Goal: Task Accomplishment & Management: Complete application form

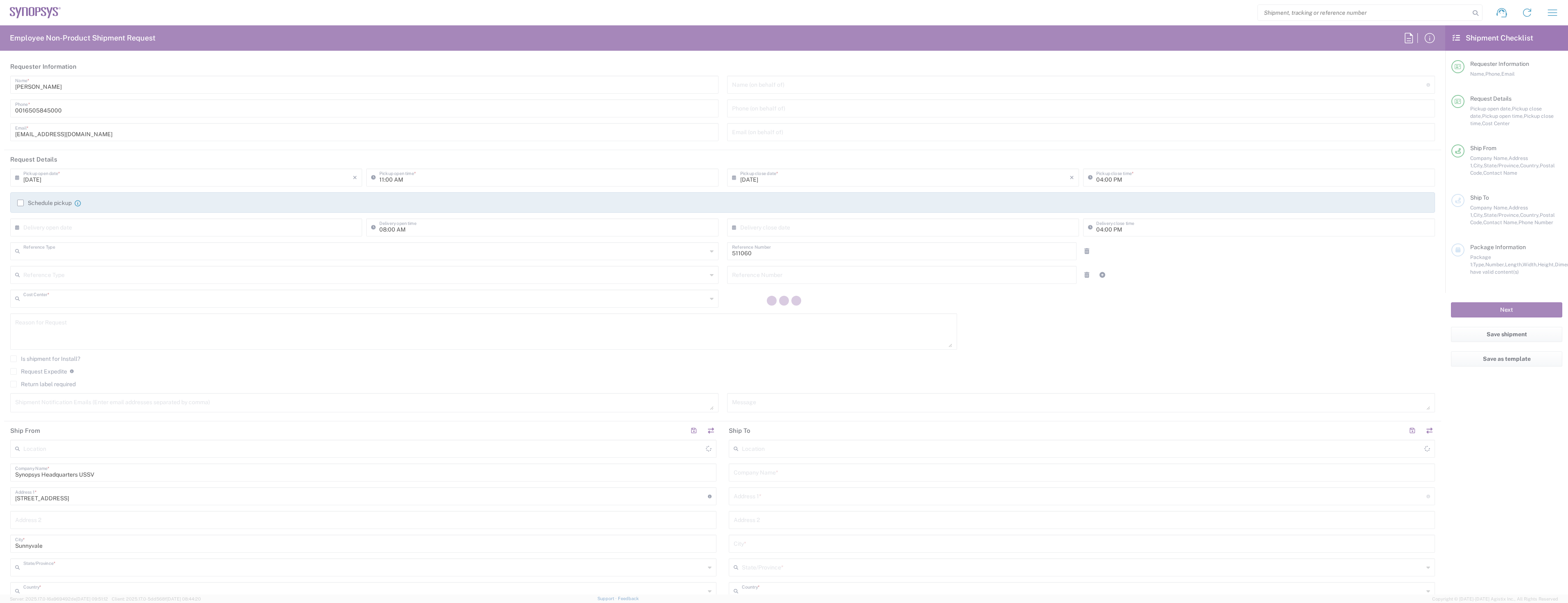
type input "Department"
type input "US01, SDG, HAPS, HW 511060"
type input "[US_STATE]"
type input "[GEOGRAPHIC_DATA]"
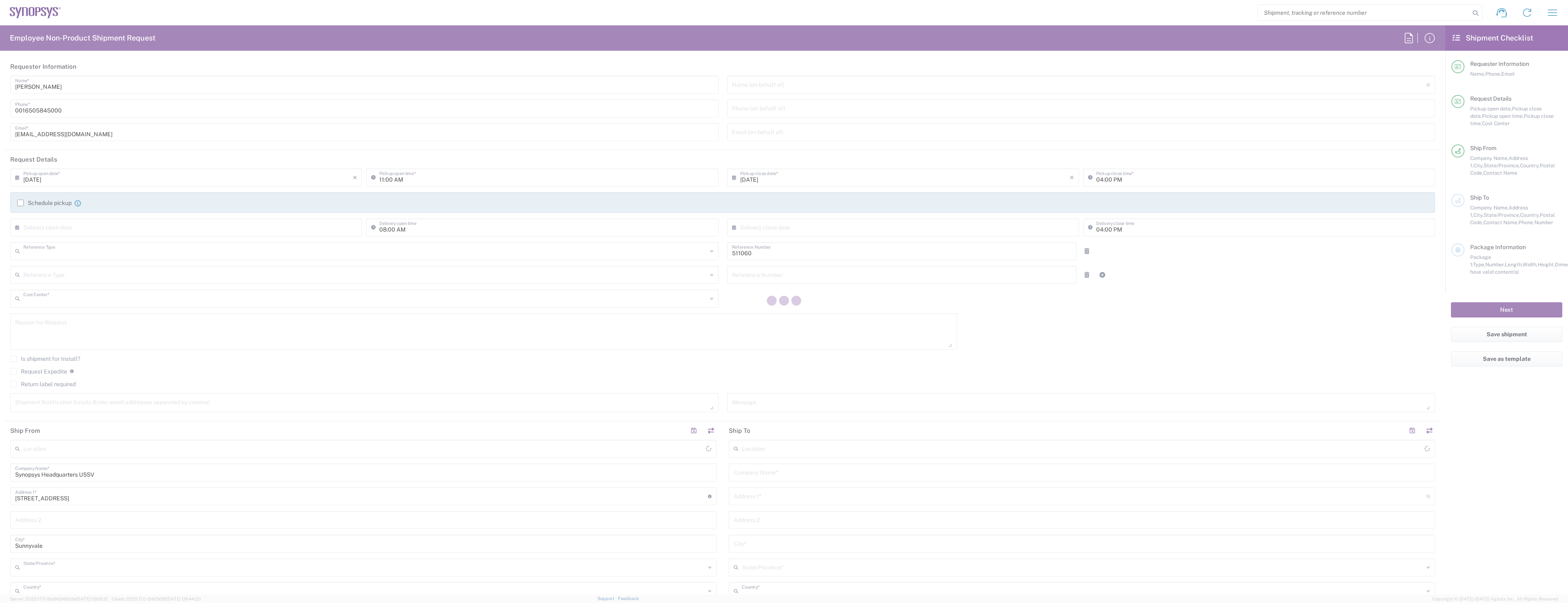
type input "Delivered at Place"
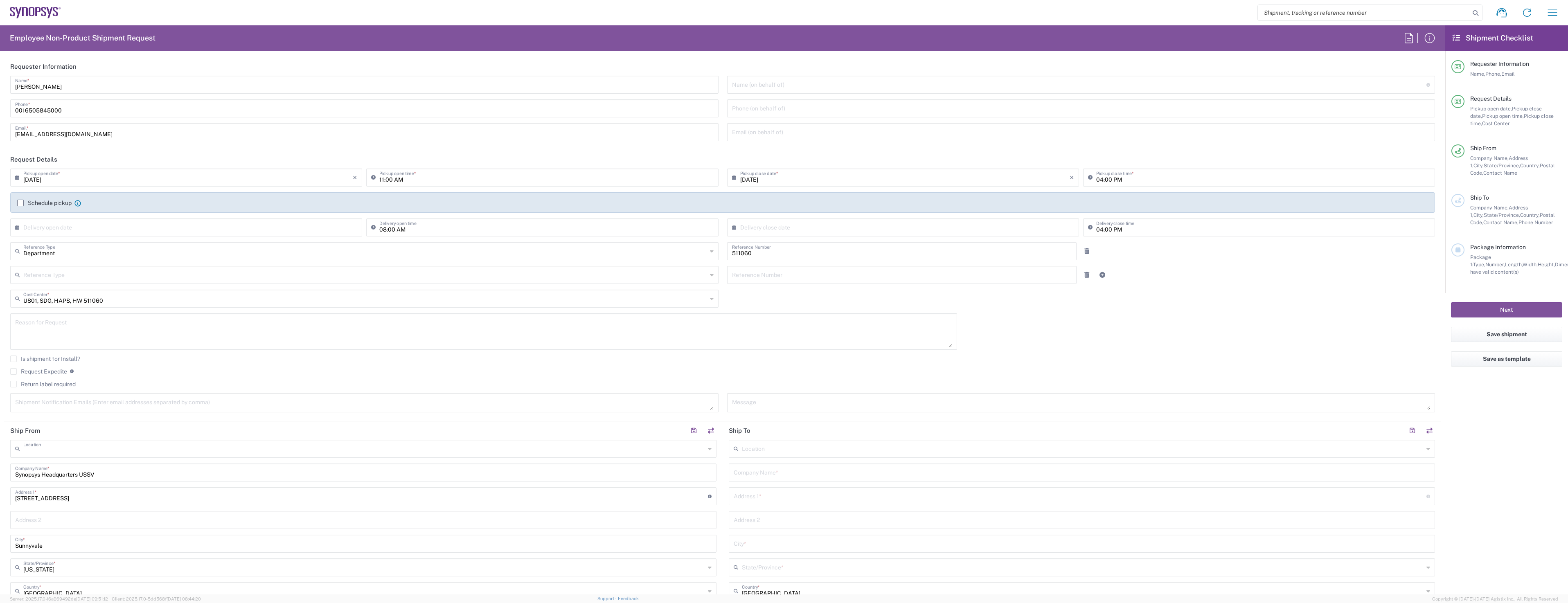
type input "Headquarters USSV"
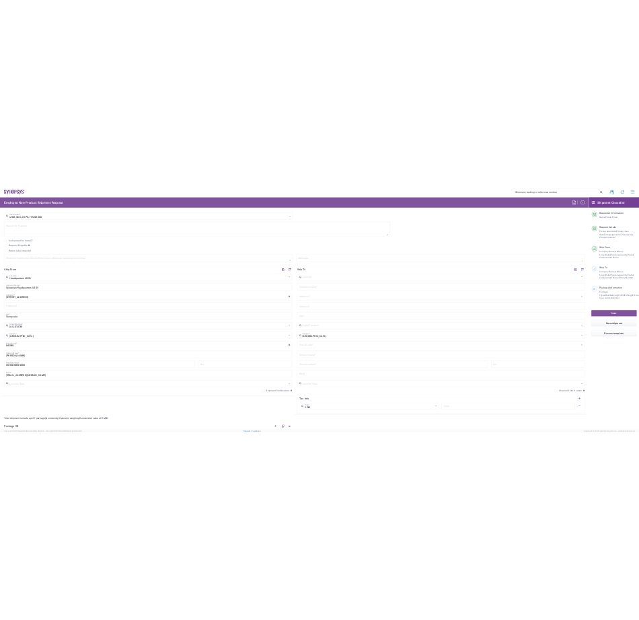
scroll to position [403, 0]
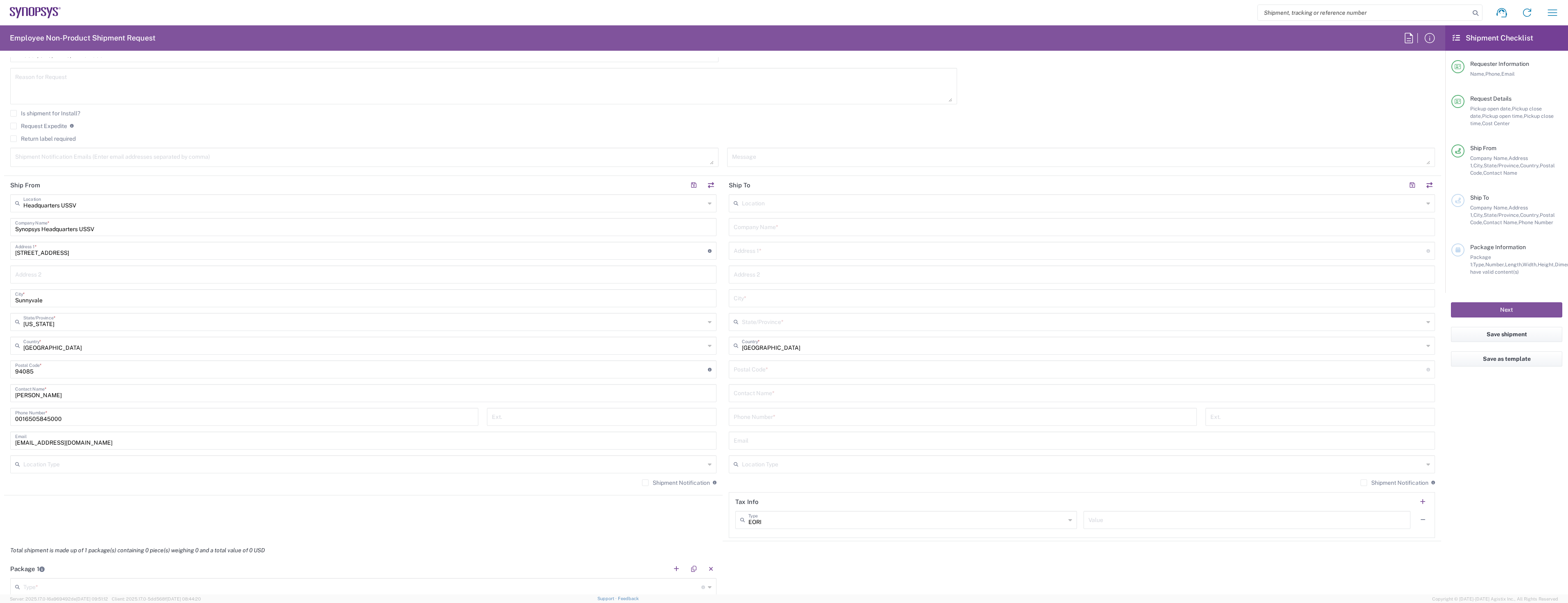
click at [781, 206] on input "text" at bounding box center [1083, 203] width 682 height 15
type input "[GEOGRAPHIC_DATA] US1D"
type input "Synopsys Inc"
type input "[STREET_ADDRESS]"
type input "Suite 150"
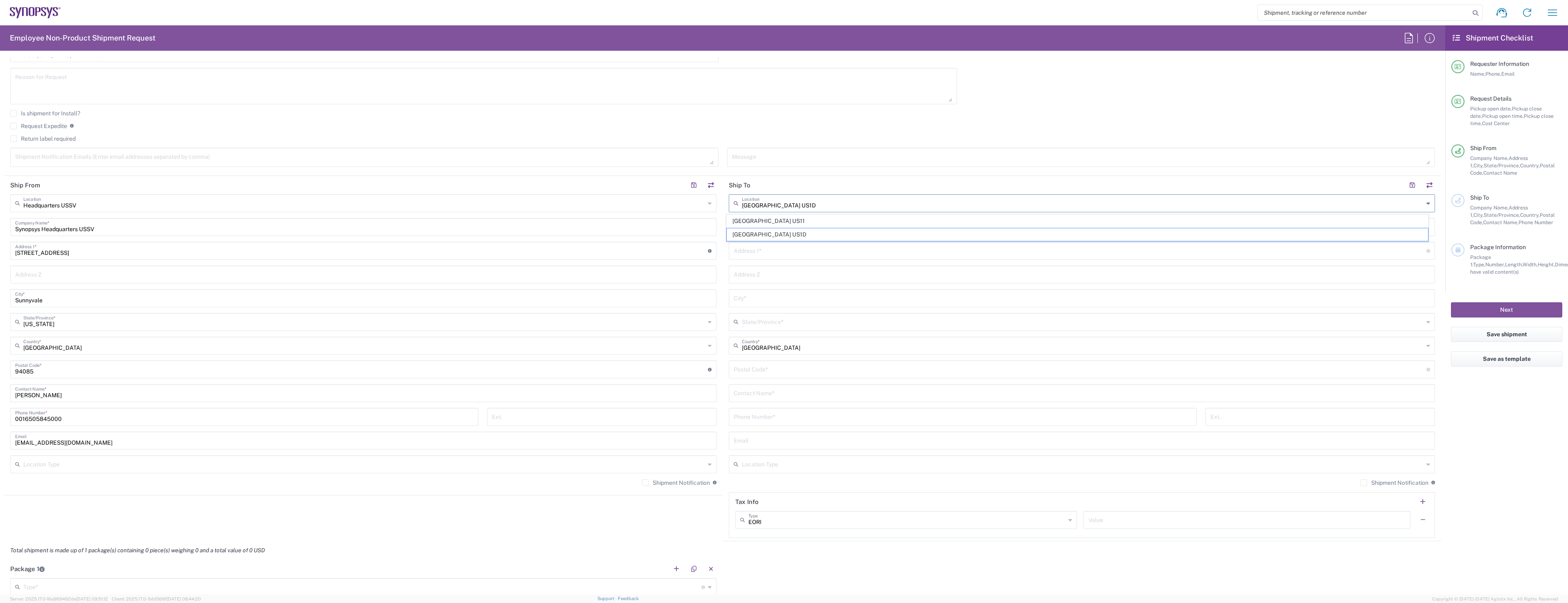
type input "[GEOGRAPHIC_DATA]"
type input "[US_STATE]"
type input "92121"
click at [781, 206] on input "[GEOGRAPHIC_DATA] US1D" at bounding box center [1083, 203] width 682 height 15
drag, startPoint x: 844, startPoint y: 207, endPoint x: 665, endPoint y: 207, distance: 179.0
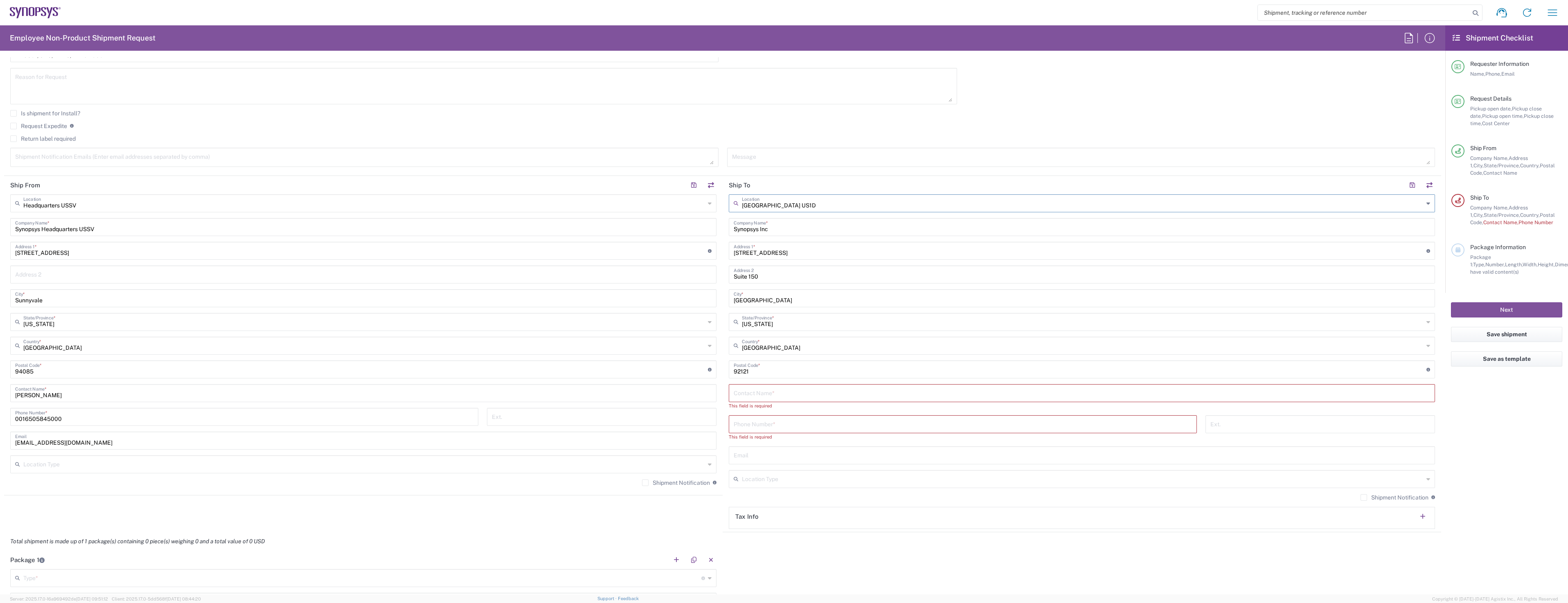
click at [665, 207] on div "Ship From Headquarters USSV Location Headquarters [GEOGRAPHIC_DATA] Agrate Bria…" at bounding box center [723, 354] width 1437 height 357
click at [774, 220] on span "La Jolla US2D" at bounding box center [1077, 221] width 702 height 13
type input "La Jolla US2D"
type input "[STREET_ADDRESS][PERSON_NAME]"
type input "La Jolla"
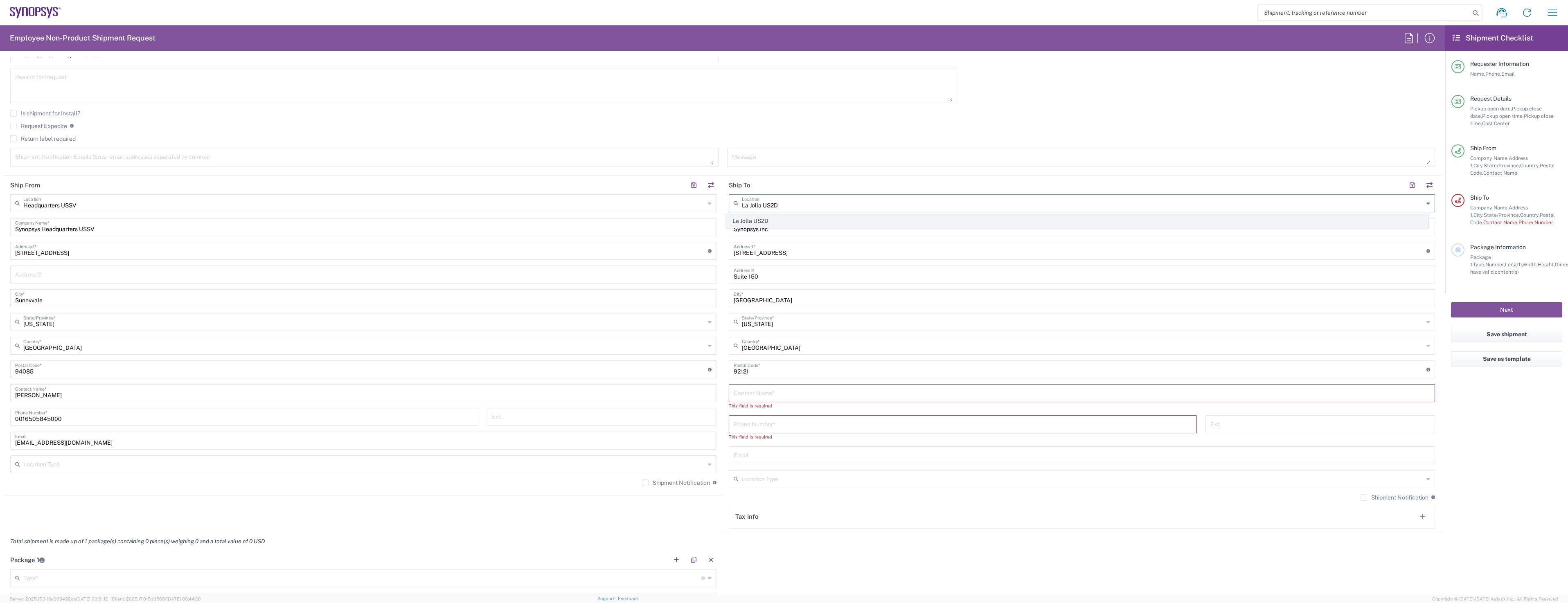
type input "92037"
click at [768, 395] on input "text" at bounding box center [1082, 392] width 696 height 15
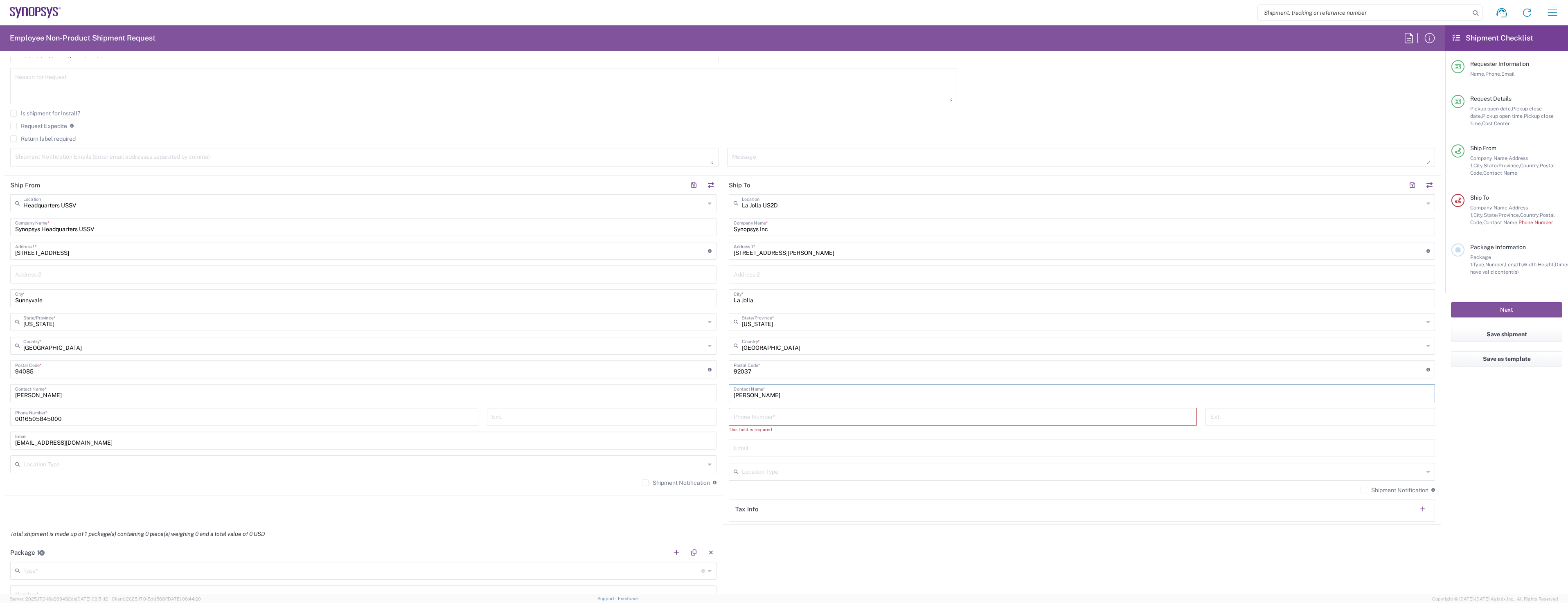
type input "[PERSON_NAME]"
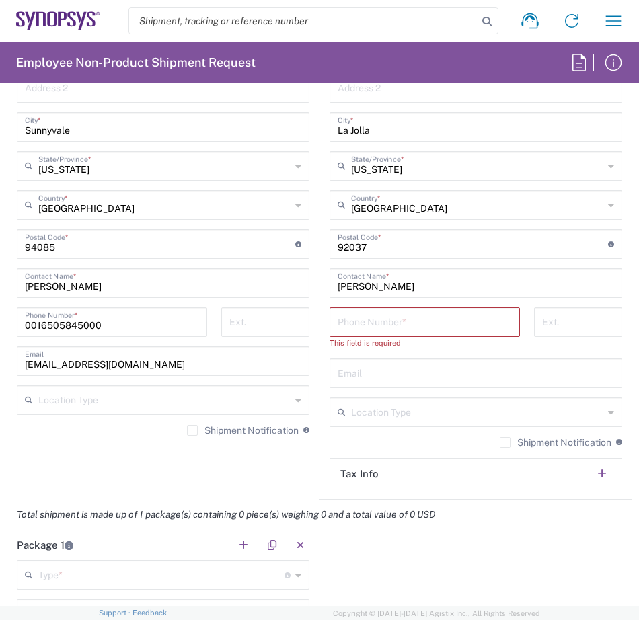
scroll to position [1210, 0]
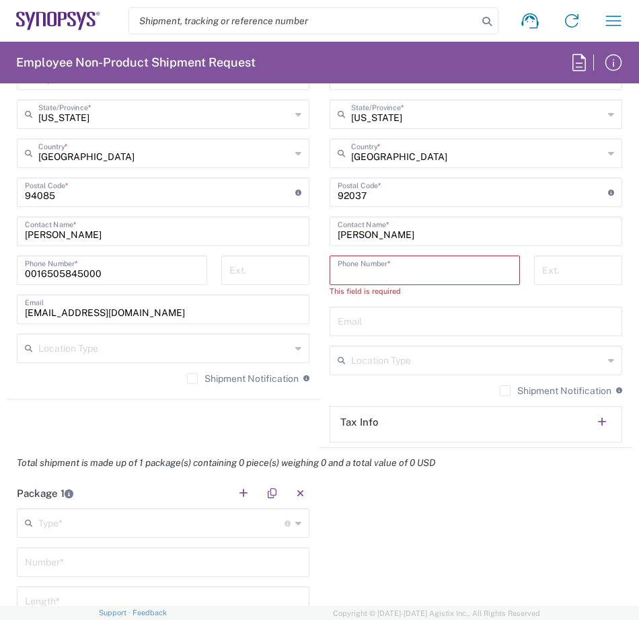
click at [359, 273] on input "tel" at bounding box center [424, 269] width 174 height 24
paste input "[PHONE_NUMBER]"
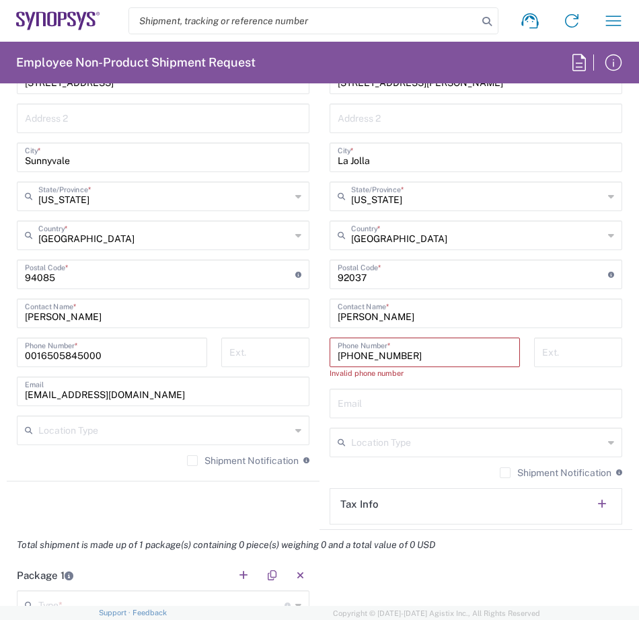
scroll to position [1143, 0]
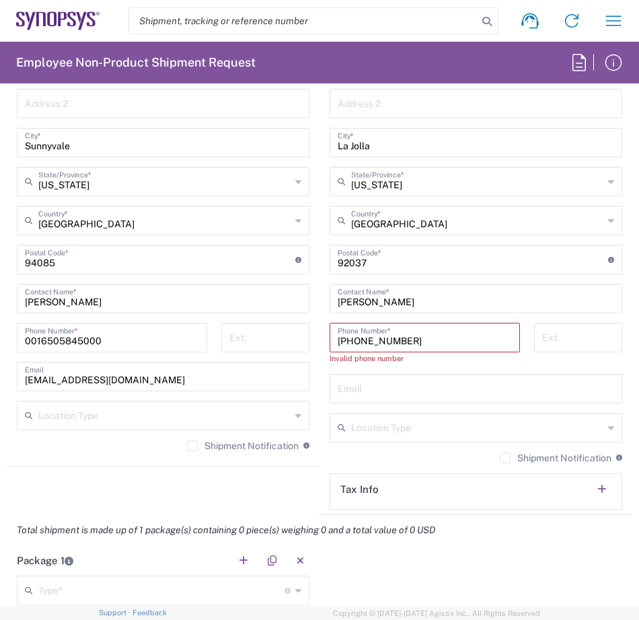
type input "[PHONE_NUMBER]"
click at [356, 389] on input "text" at bounding box center [475, 388] width 276 height 24
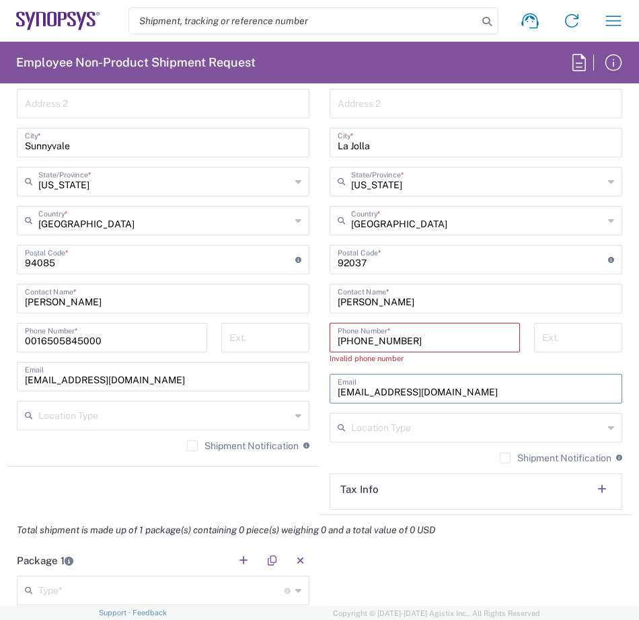
type input "[EMAIL_ADDRESS][DOMAIN_NAME]"
click at [452, 335] on input "[PHONE_NUMBER]" at bounding box center [424, 337] width 174 height 24
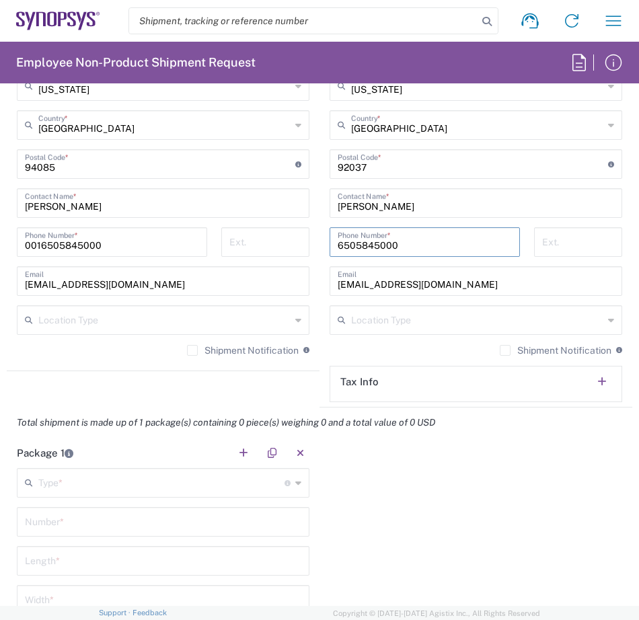
scroll to position [1277, 0]
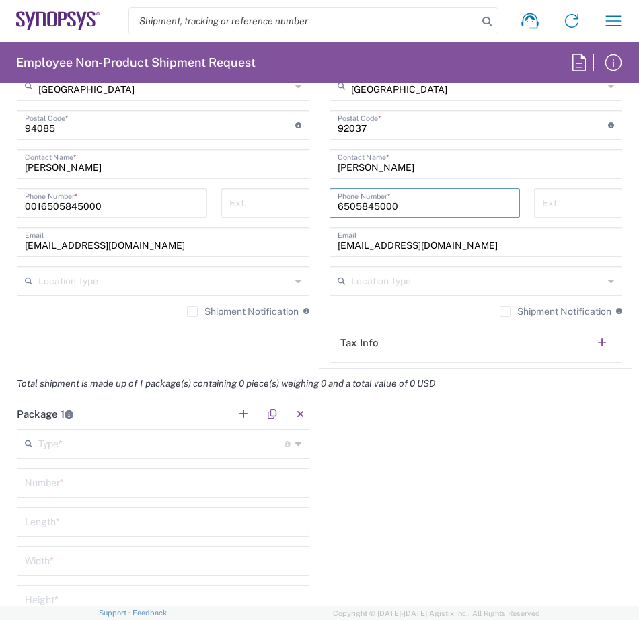
type input "6505845000"
click at [187, 452] on input "text" at bounding box center [161, 443] width 246 height 24
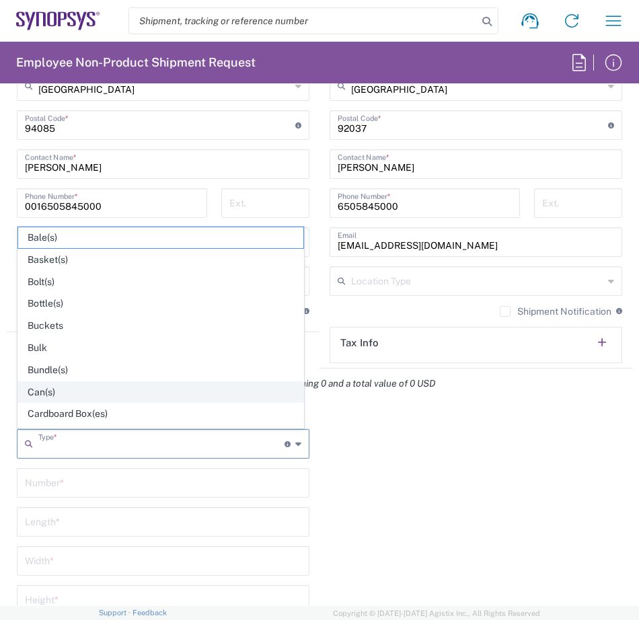
scroll to position [67, 0]
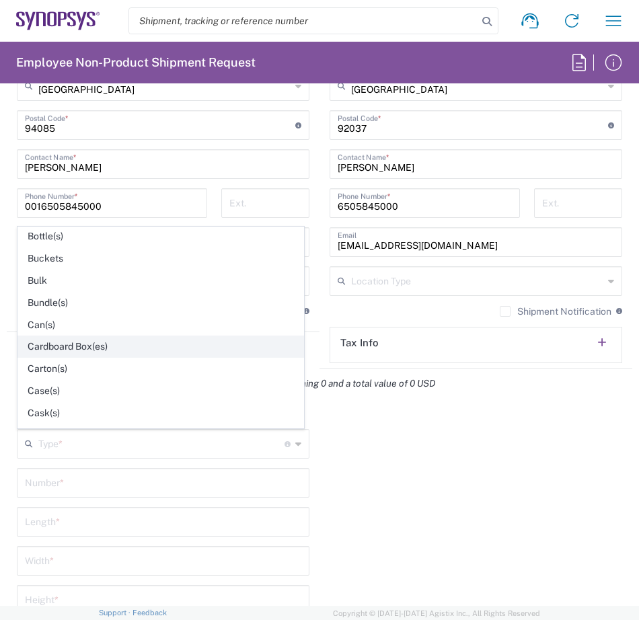
click at [120, 348] on span "Cardboard Box(es)" at bounding box center [160, 346] width 285 height 21
type input "Cardboard Box(es)"
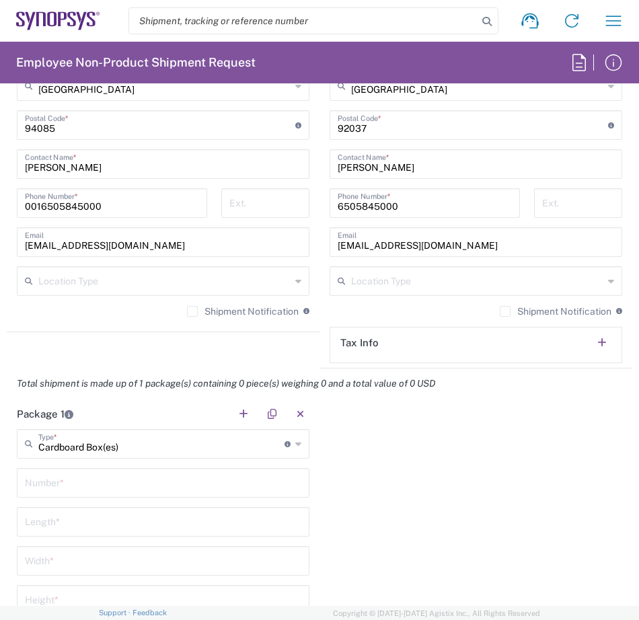
click at [193, 480] on input "text" at bounding box center [163, 482] width 276 height 24
type input "1"
click at [165, 522] on input "number" at bounding box center [163, 521] width 276 height 24
type input "15"
click at [157, 555] on input "number" at bounding box center [163, 560] width 276 height 24
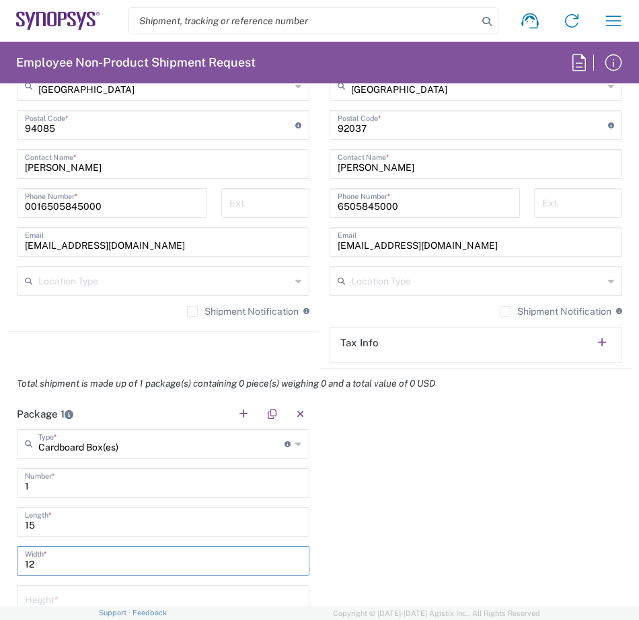
type input "12"
click at [93, 594] on input "number" at bounding box center [163, 599] width 276 height 24
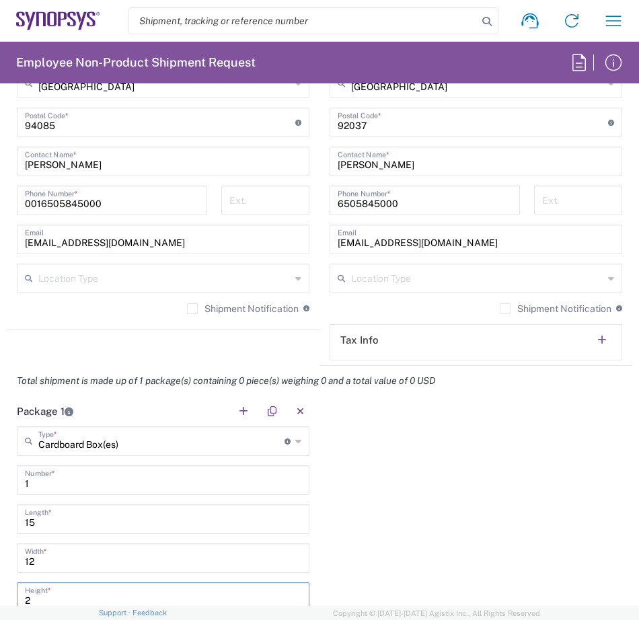
type input "2"
click at [541, 535] on div "Package 1 Cardboard Box(es) Type * Material used to package goods Bale(s) Baske…" at bounding box center [319, 599] width 625 height 407
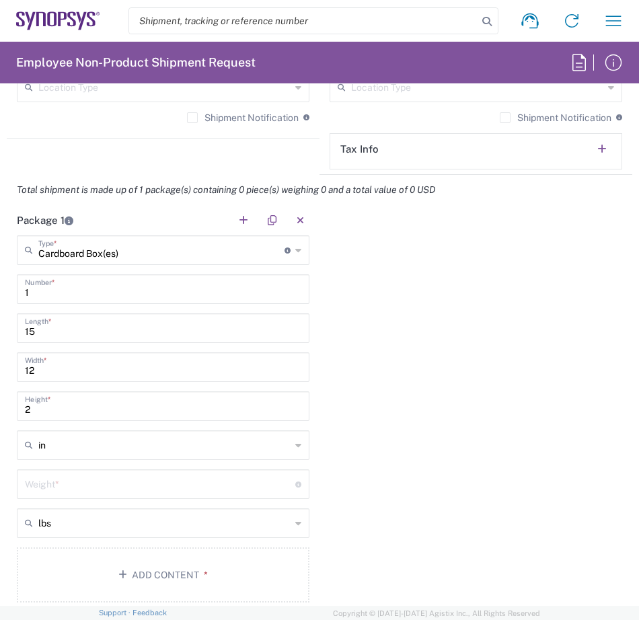
scroll to position [1482, 0]
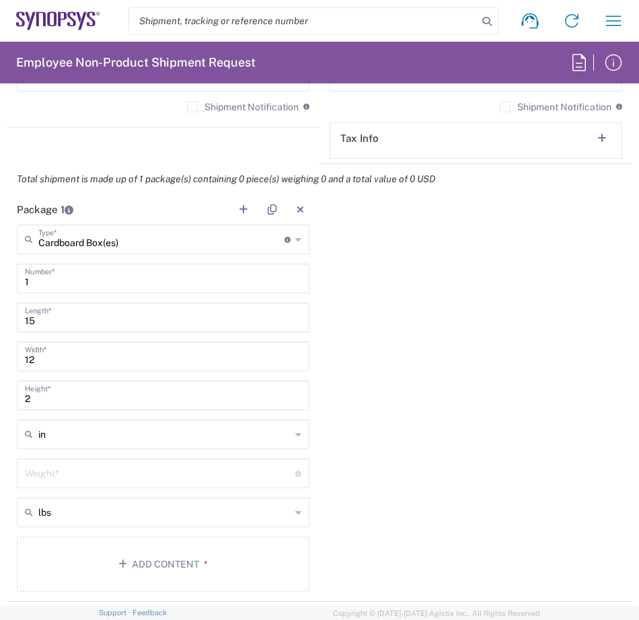
click at [106, 469] on input "number" at bounding box center [160, 472] width 270 height 24
type input "5"
click at [424, 486] on div "Package 1 Cardboard Box(es) Type * Material used to package goods Bale(s) Baske…" at bounding box center [319, 397] width 625 height 407
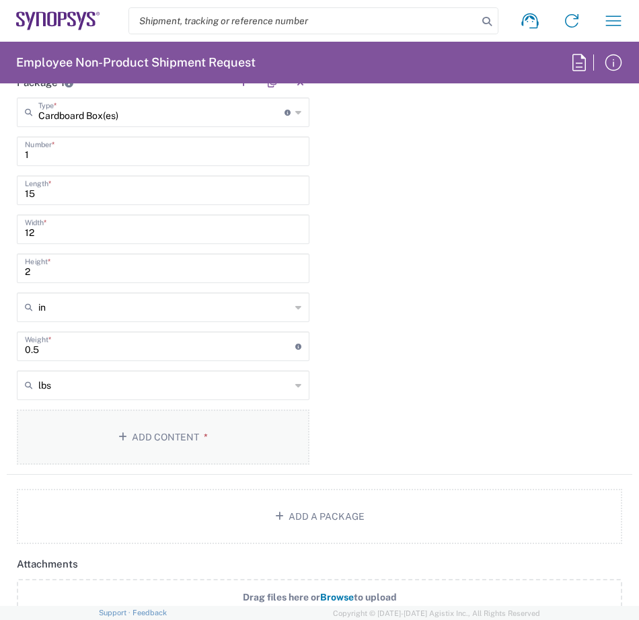
scroll to position [1616, 0]
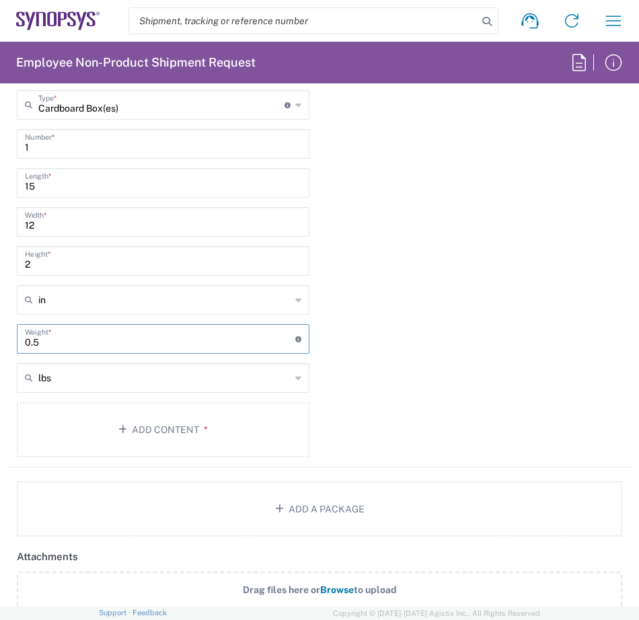
drag, startPoint x: 56, startPoint y: 341, endPoint x: 14, endPoint y: 341, distance: 42.4
click at [23, 341] on div "0.5 Weight * Total weight of package(s) in pounds or kilograms" at bounding box center [163, 339] width 292 height 30
type input "1"
click at [501, 419] on div "Package 1 Cardboard Box(es) Type * Material used to package goods Bale(s) Baske…" at bounding box center [319, 263] width 625 height 407
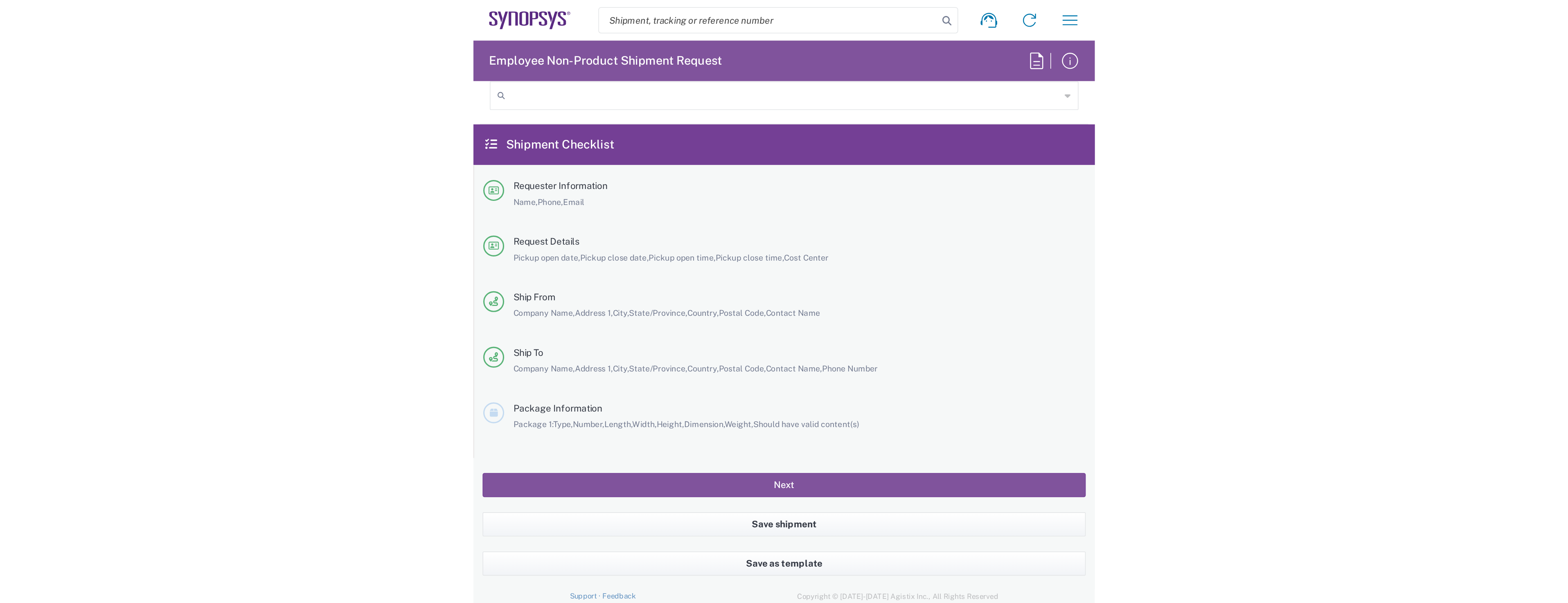
scroll to position [1657, 0]
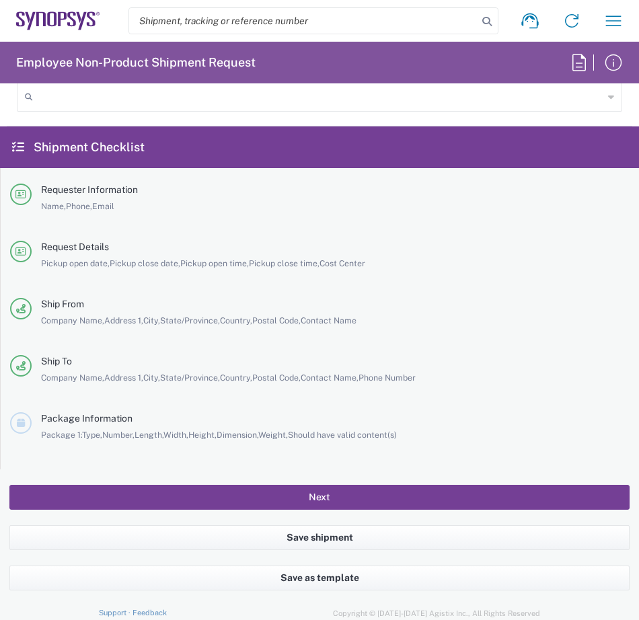
click at [390, 489] on button "Next" at bounding box center [319, 497] width 620 height 25
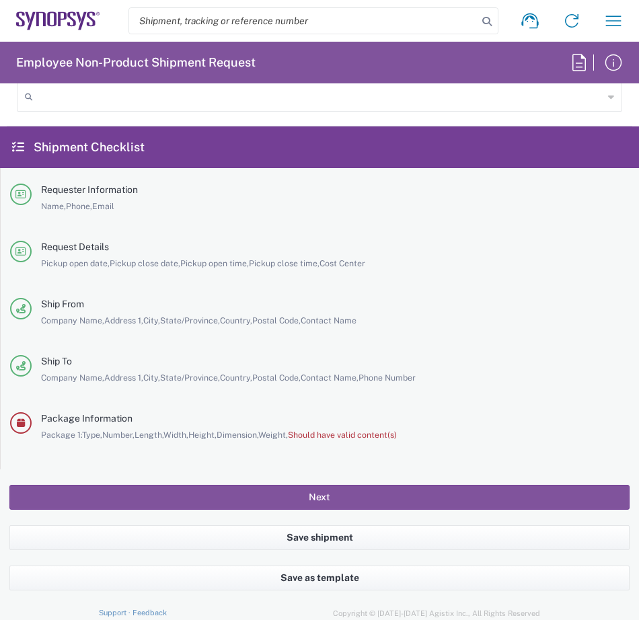
click at [376, 436] on span "Should have valid content(s)" at bounding box center [342, 435] width 109 height 10
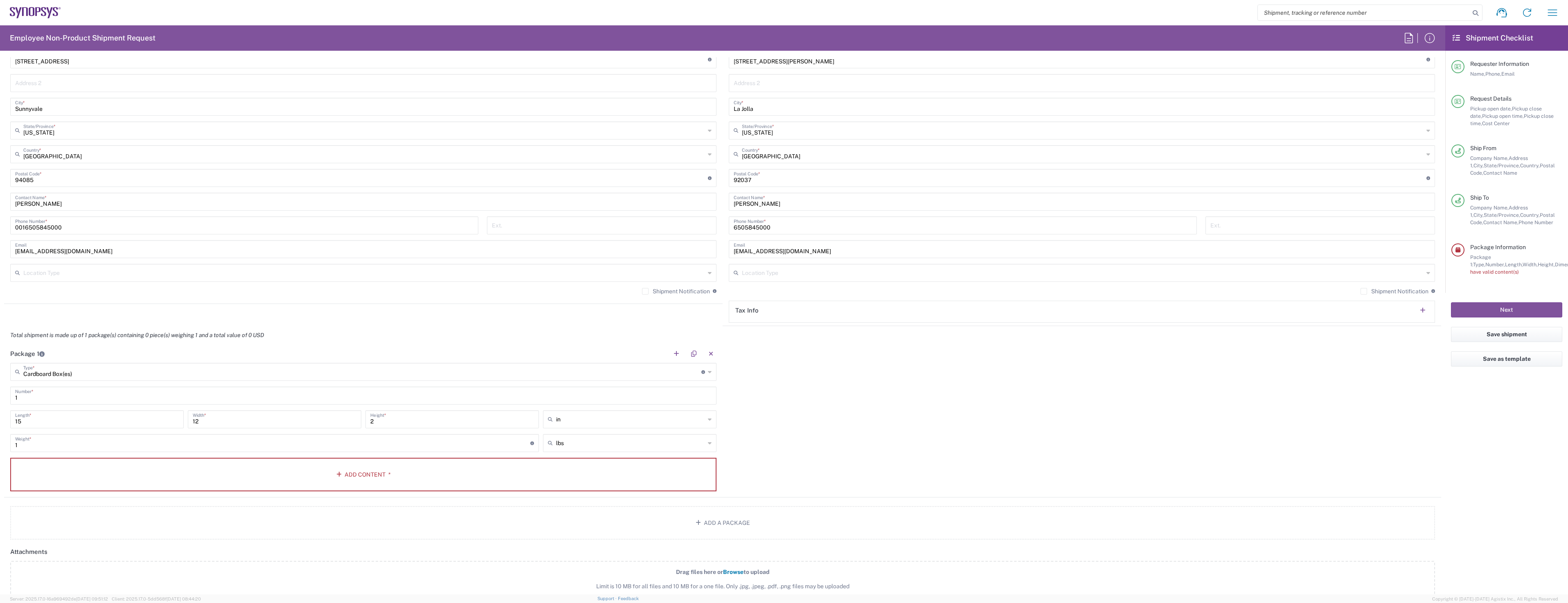
scroll to position [450, 0]
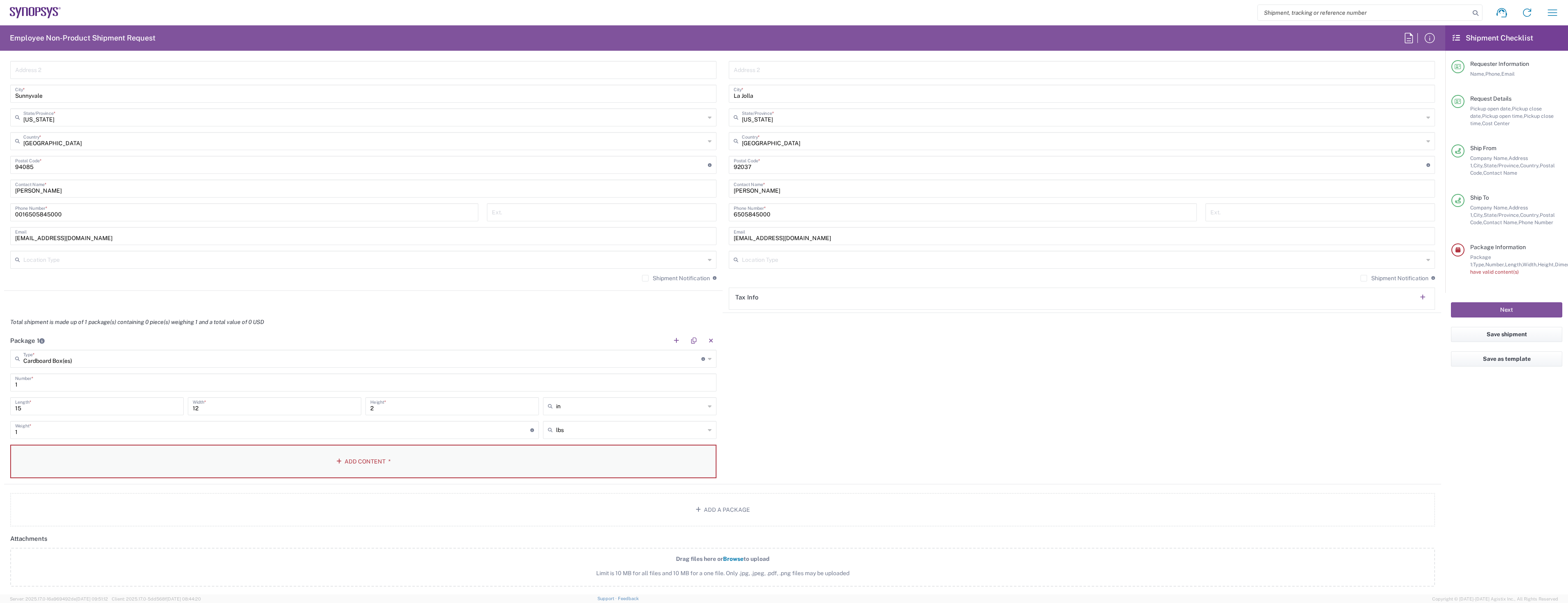
click at [403, 458] on button "Add Content *" at bounding box center [363, 461] width 706 height 33
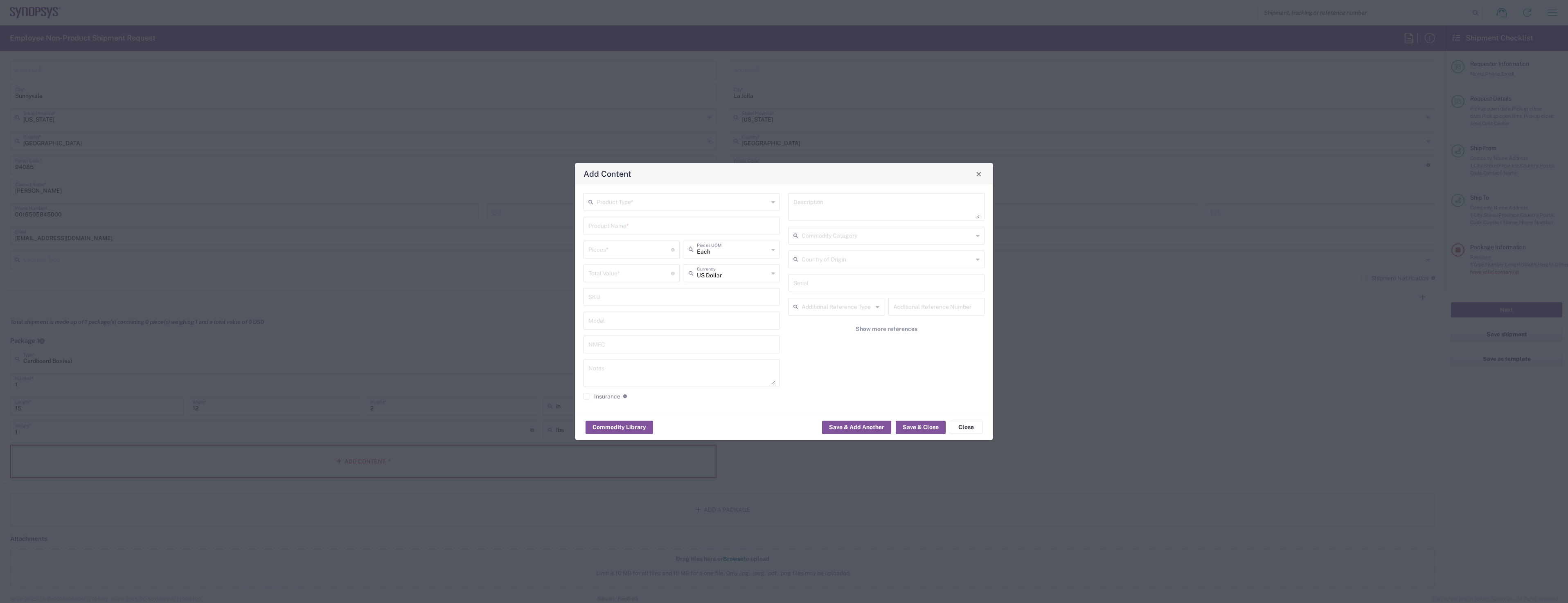
click at [663, 206] on input "text" at bounding box center [682, 201] width 172 height 15
click at [613, 236] on span "General Commodity" at bounding box center [682, 233] width 195 height 13
type input "General Commodity"
click at [644, 254] on input "number" at bounding box center [630, 249] width 83 height 15
type input "5"
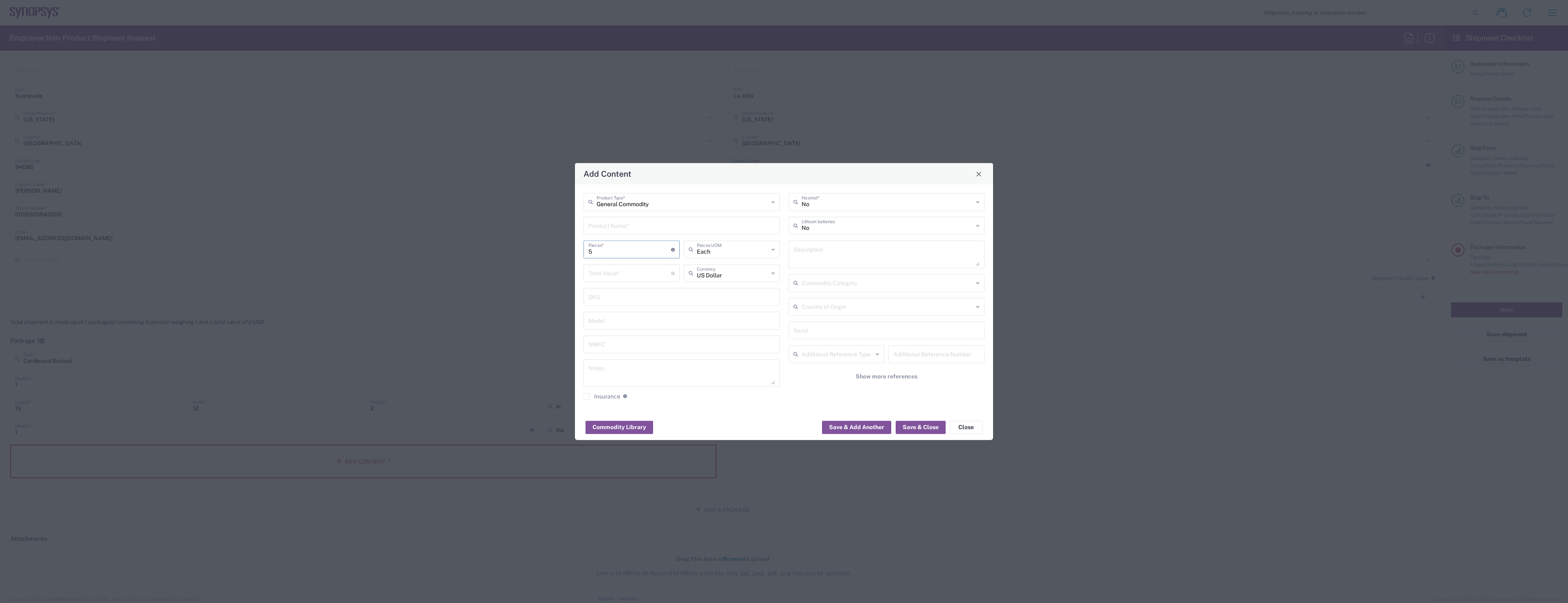
click at [632, 278] on input "number" at bounding box center [630, 273] width 83 height 15
type input "250"
click at [752, 419] on div "Commodity Library Save & Add Another Save & Close Close" at bounding box center [783, 427] width 418 height 26
click at [624, 223] on input "text" at bounding box center [682, 225] width 187 height 15
type input "H"
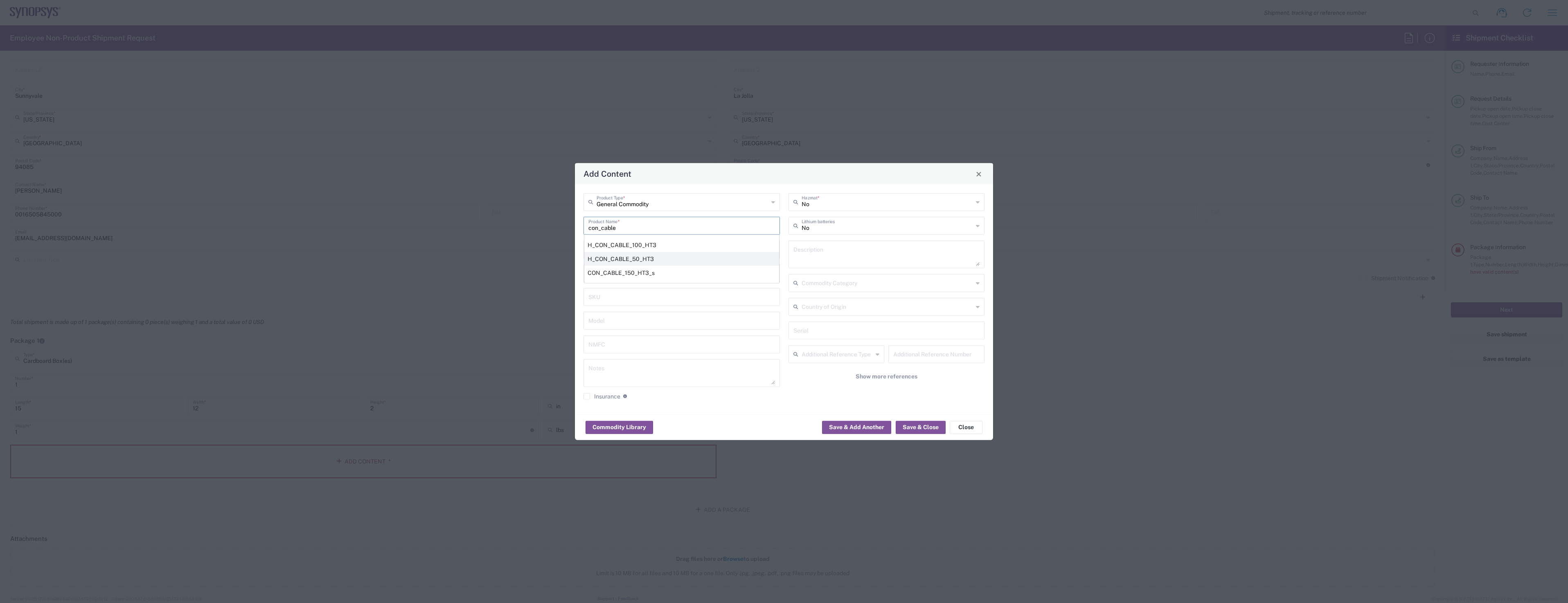
click at [623, 259] on div "H_CON_CABLE_50_HT3" at bounding box center [682, 259] width 195 height 14
type input "H_CON_CABLE_50_HT3"
type textarea "H_CON_CABLE_50_HT3"
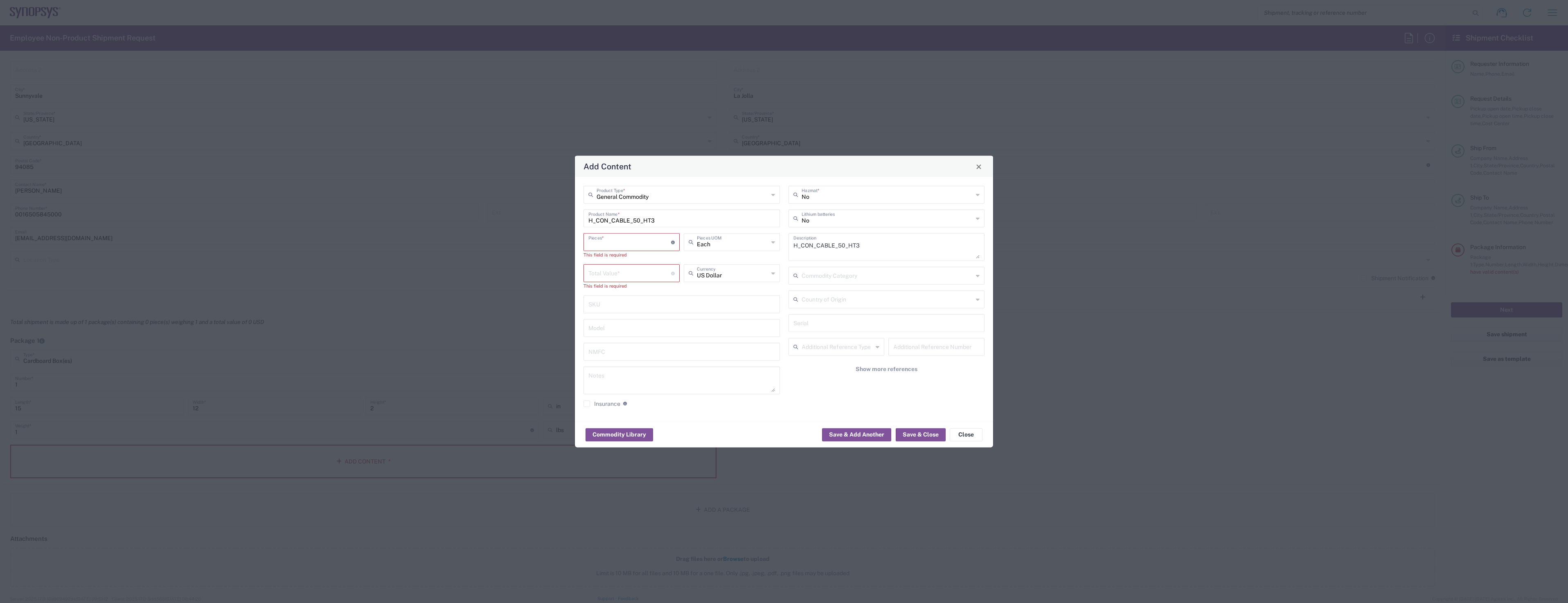
click at [631, 241] on input "number" at bounding box center [630, 242] width 83 height 15
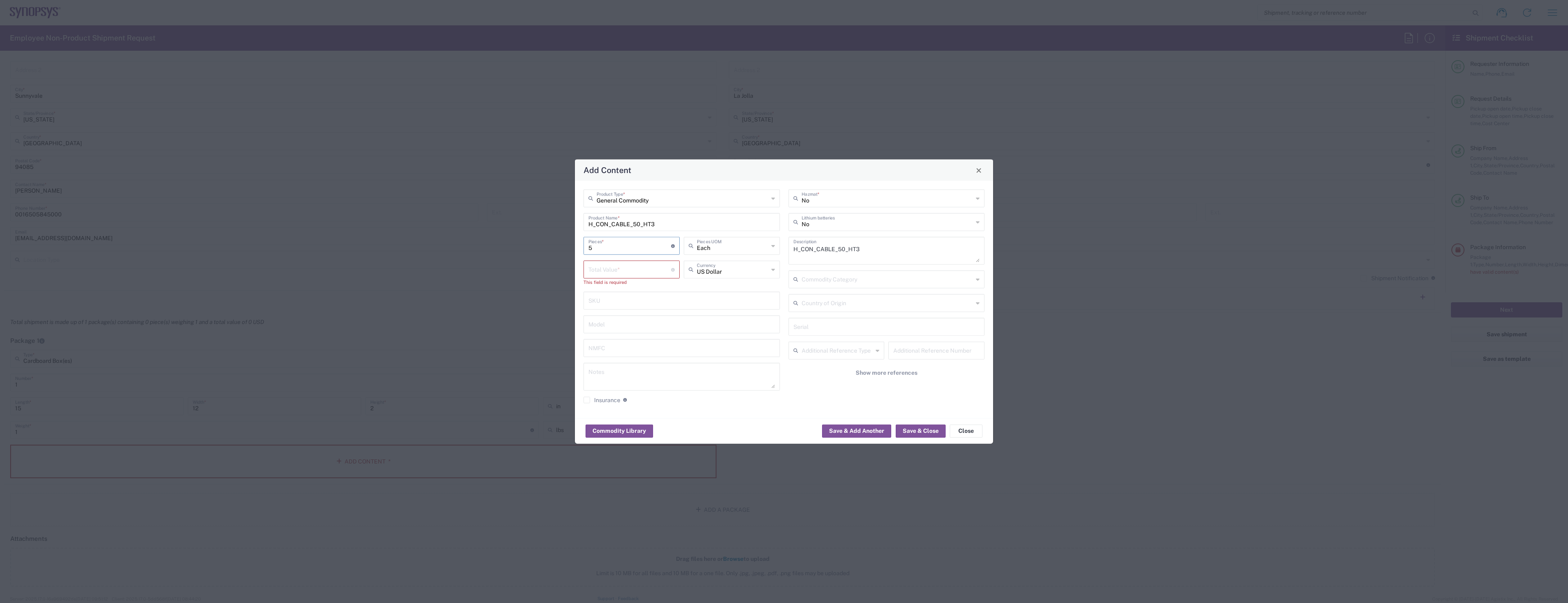
type input "5"
click at [697, 213] on div "H_CON_CABLE_50_HT3 Product Name *" at bounding box center [682, 222] width 197 height 18
click at [713, 414] on div "General Commodity Product Type * H_CON_CABLE_50_HT3 Product Name * 5 Pieces * N…" at bounding box center [783, 299] width 418 height 237
click at [618, 268] on input "number" at bounding box center [630, 269] width 83 height 15
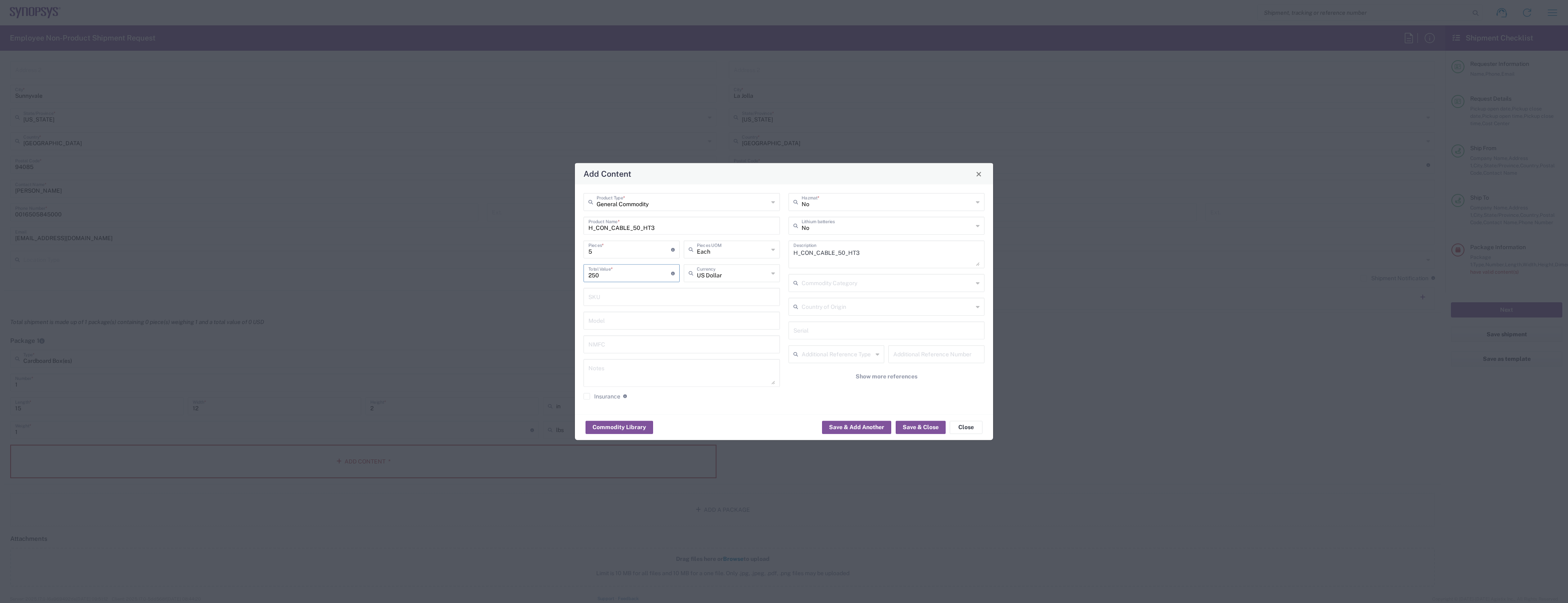
type input "250"
click at [715, 419] on div "Commodity Library Save & Add Another Save & Close Close" at bounding box center [783, 427] width 418 height 26
click at [915, 428] on button "Save & Close" at bounding box center [921, 427] width 50 height 13
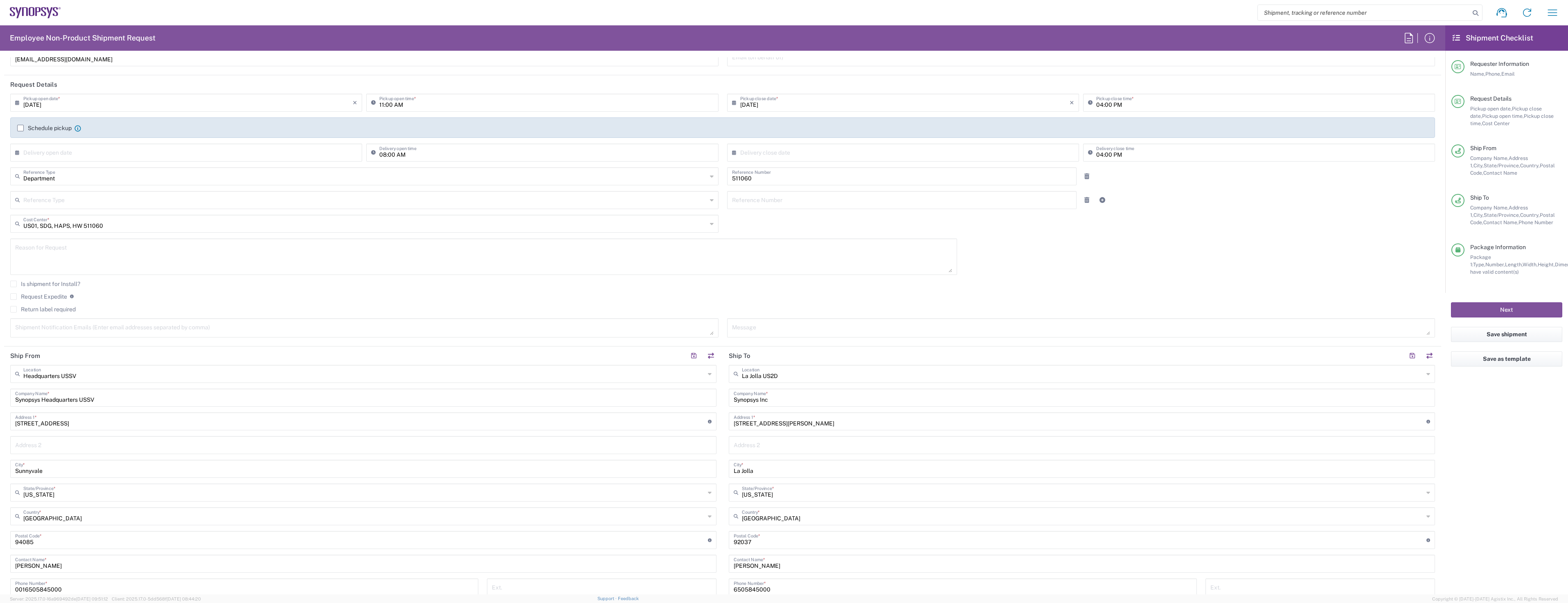
scroll to position [0, 0]
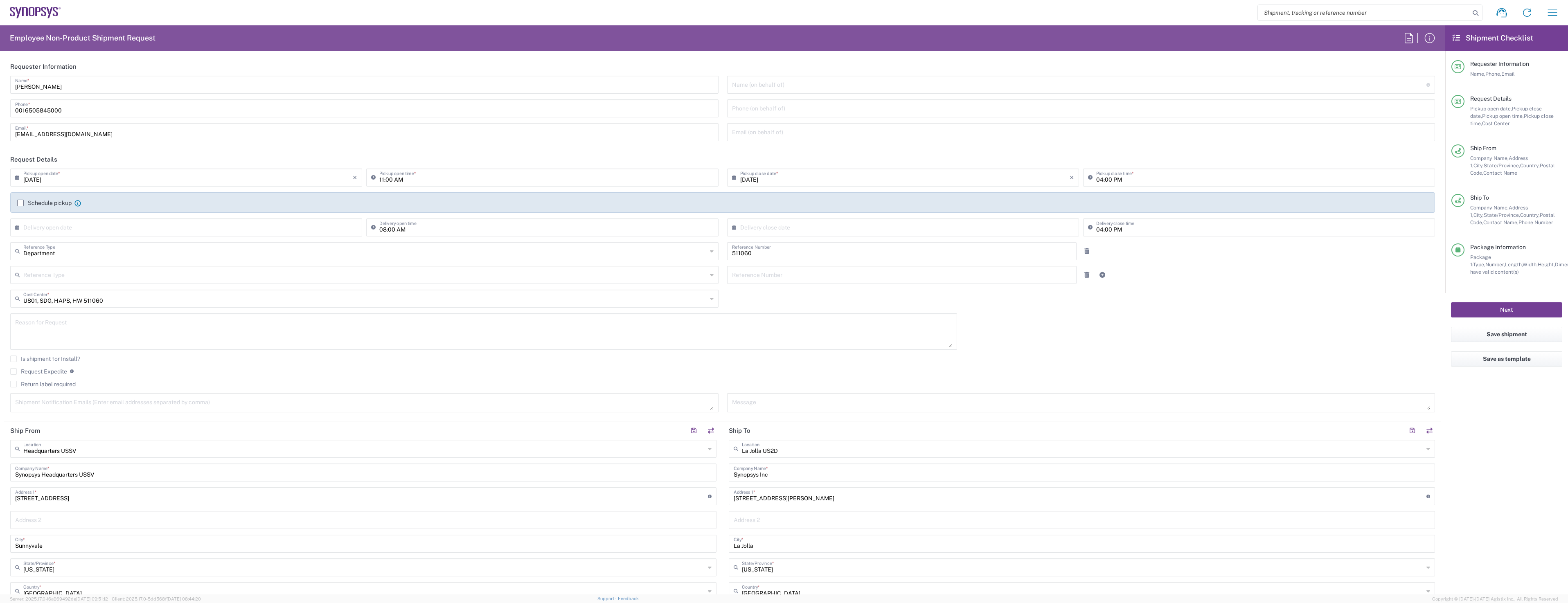
click at [1511, 310] on button "Next" at bounding box center [1507, 310] width 111 height 15
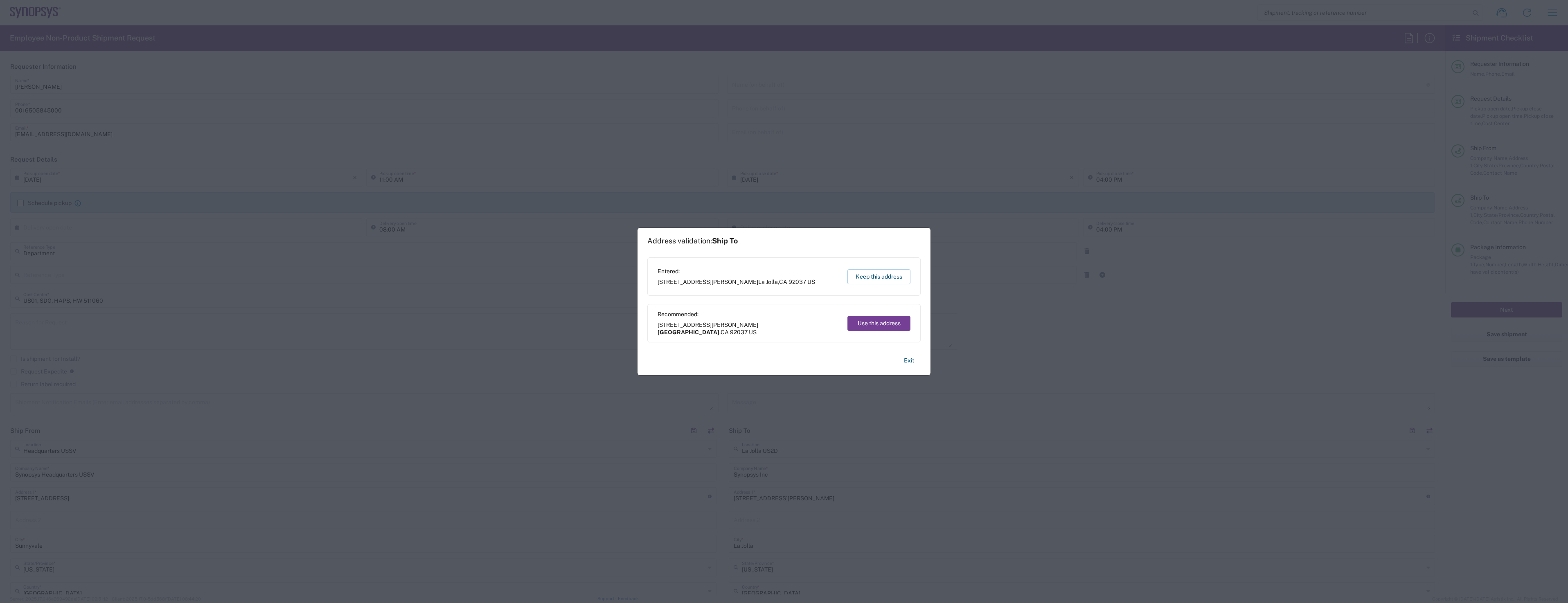
click at [878, 323] on button "Use this address" at bounding box center [879, 323] width 63 height 15
type input "[GEOGRAPHIC_DATA]"
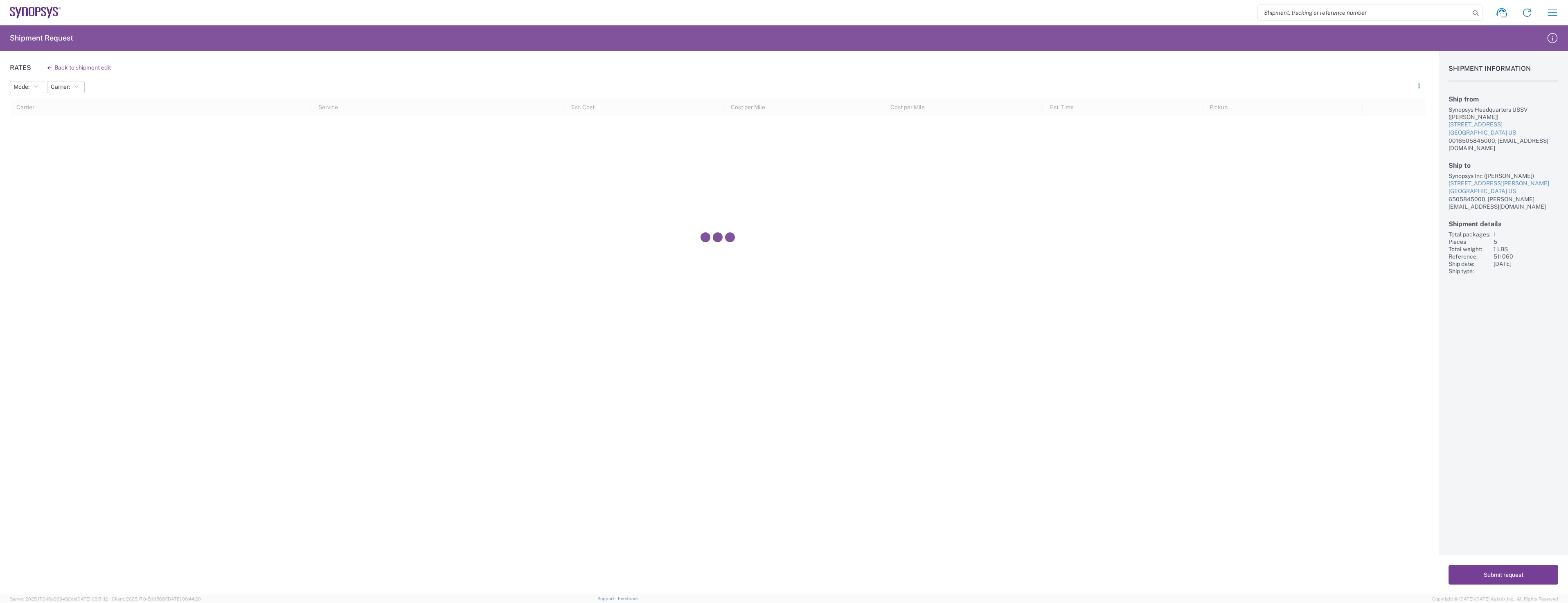
click at [1502, 577] on button "Submit request" at bounding box center [1503, 574] width 110 height 19
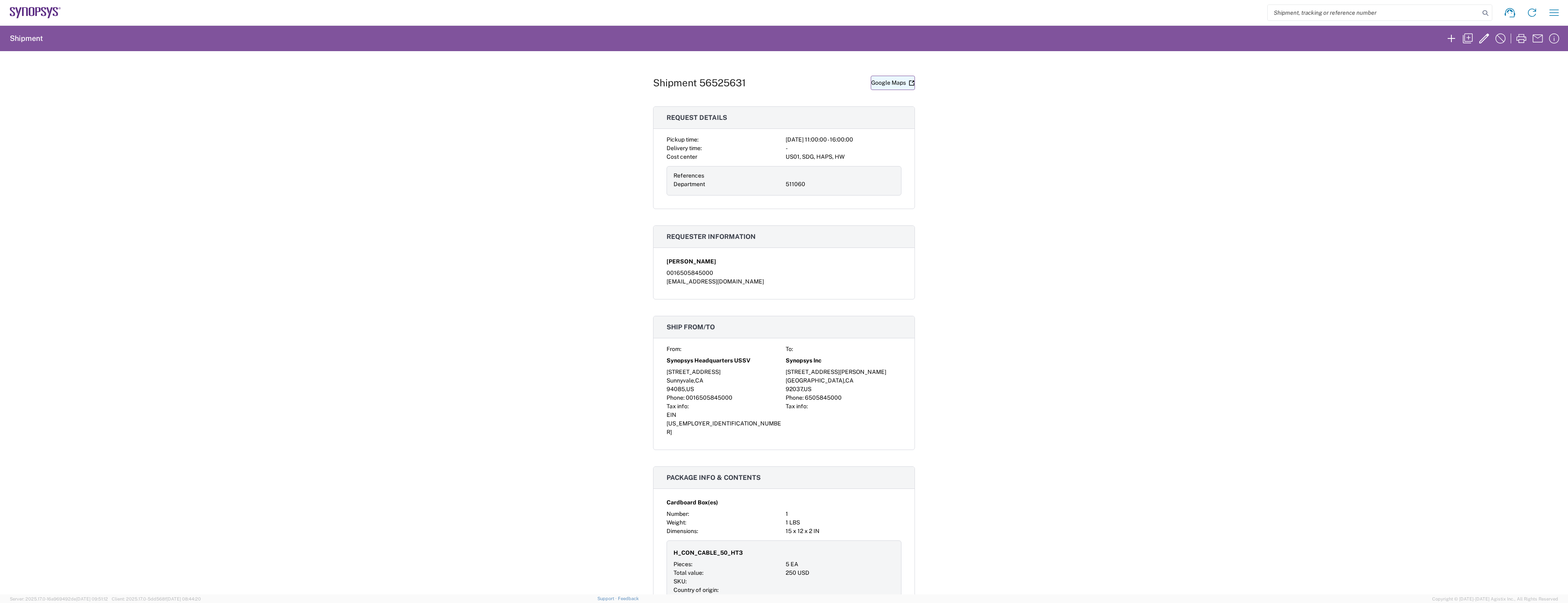
click at [891, 85] on link "Google Maps" at bounding box center [893, 83] width 44 height 15
click at [1522, 43] on icon "button" at bounding box center [1522, 38] width 13 height 13
click at [1475, 92] on div "Shipment 56525631 Google Maps Request details Pickup time: [DATE] 11:00:00 - 16…" at bounding box center [784, 322] width 1568 height 543
click at [1259, 262] on div "Shipment 56525631 Google Maps Request details Pickup time: [DATE] 11:00:00 - 16…" at bounding box center [784, 322] width 1568 height 543
